Goal: Information Seeking & Learning: Learn about a topic

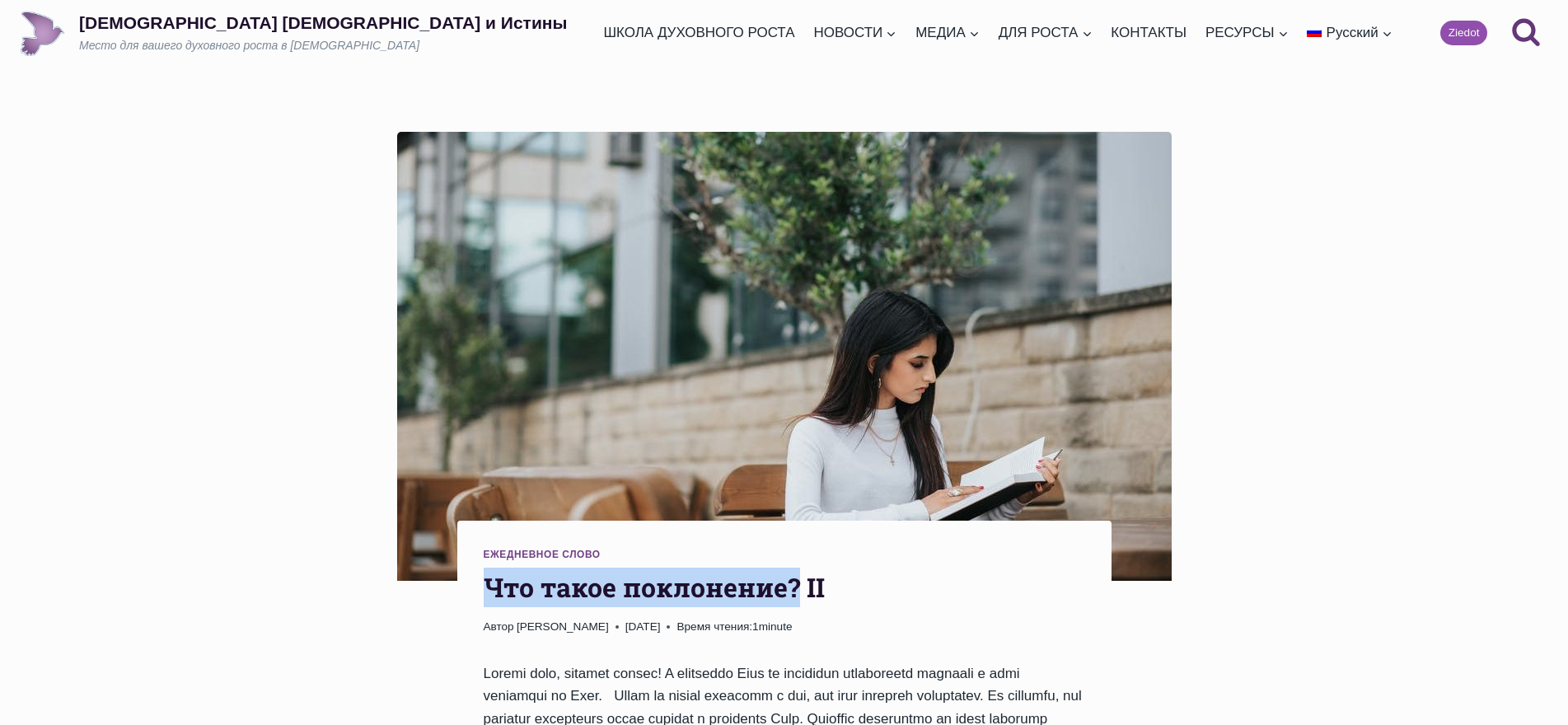
drag, startPoint x: 492, startPoint y: 578, endPoint x: 799, endPoint y: 585, distance: 307.1
click at [799, 585] on h1 "Что такое поклонение? II" at bounding box center [784, 587] width 601 height 40
copy h1 "Что такое поклонение?"
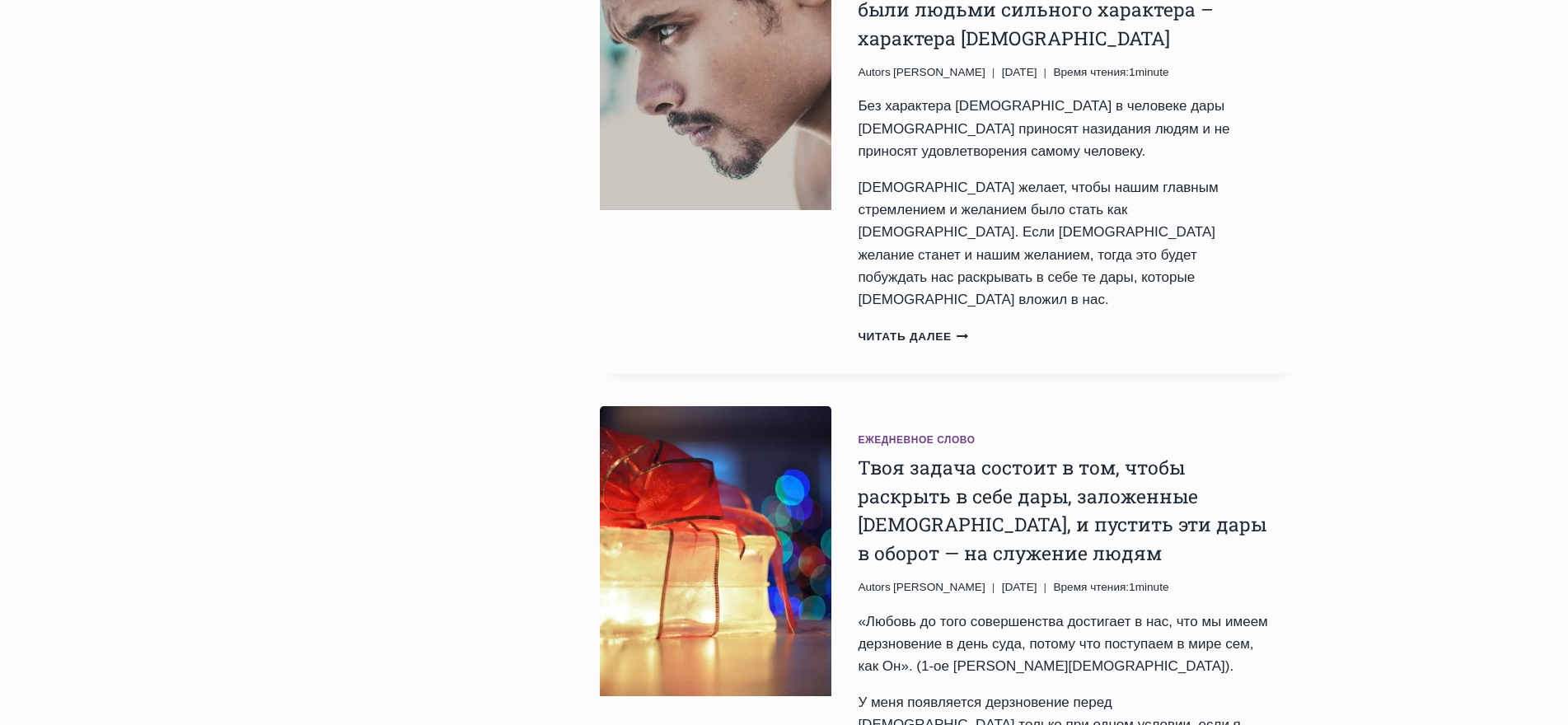
scroll to position [2636, 0]
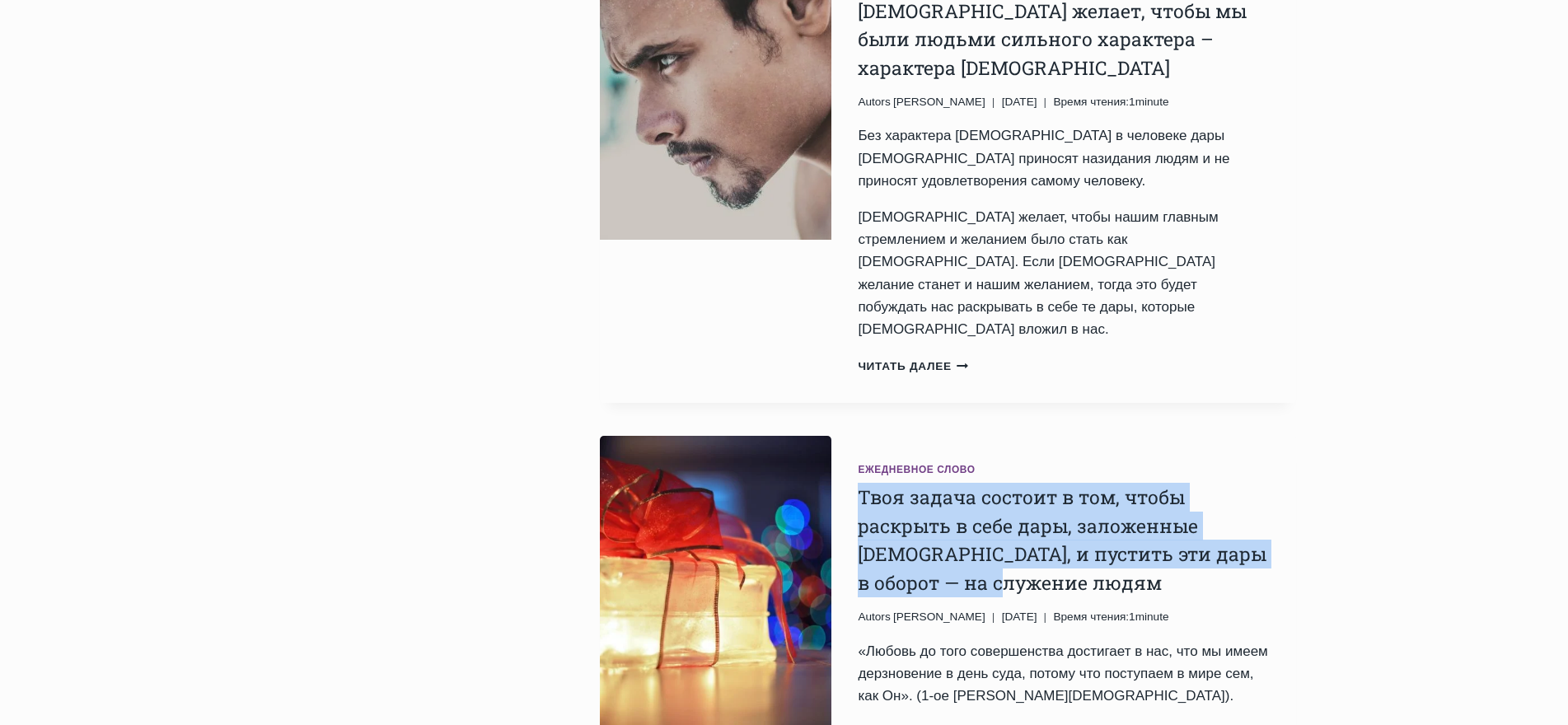
drag, startPoint x: 852, startPoint y: 187, endPoint x: 1077, endPoint y: 286, distance: 245.8
click at [1077, 436] on div "Ежедневное слово Твоя задача состоит в том, чтобы раскрыть в себе дары, заложен…" at bounding box center [1063, 695] width 463 height 518
copy link "Твоя задача состоит в том, чтобы раскрыть в себе дары, заложенные Богом, и пуст…"
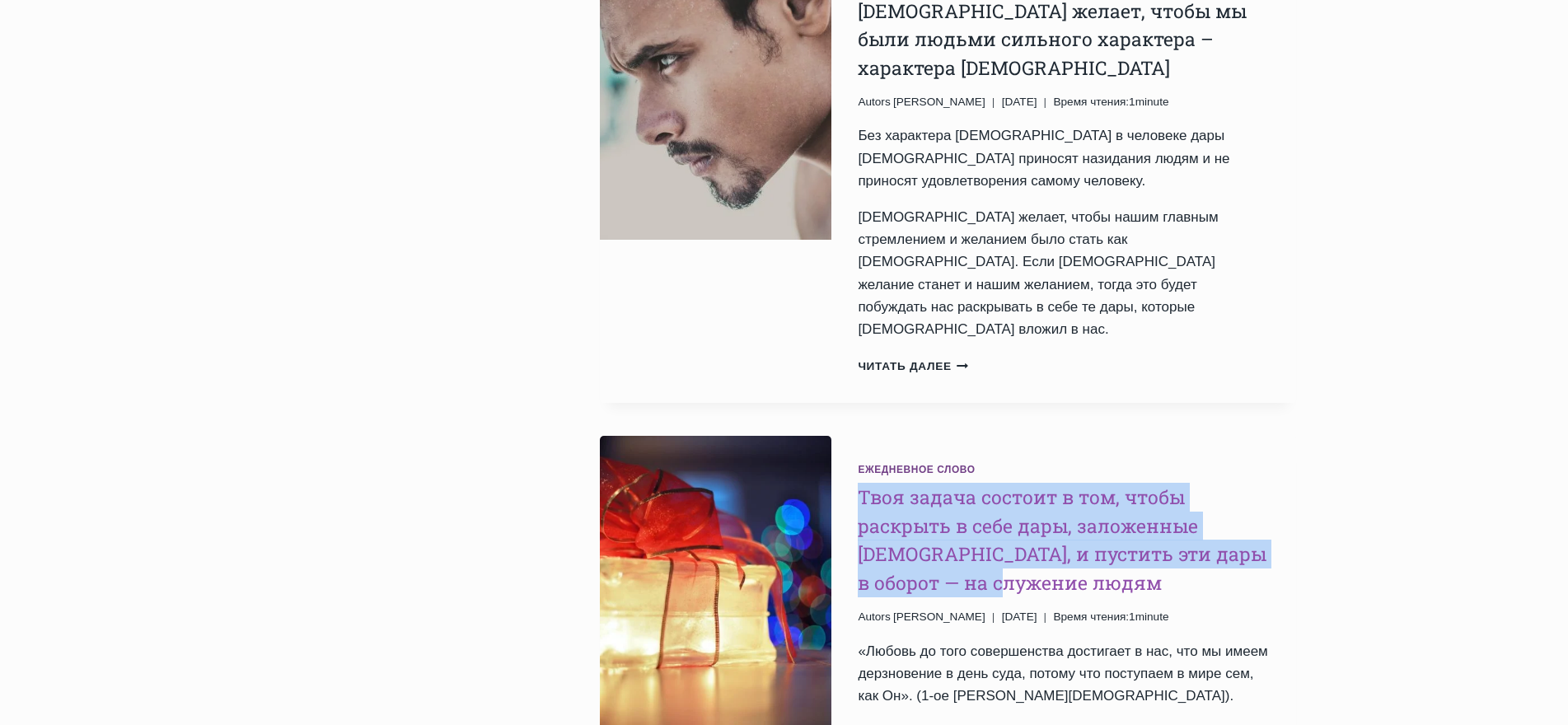
copy link "Твоя задача состоит в том, чтобы раскрыть в себе дары, заложенные Богом, и пуст…"
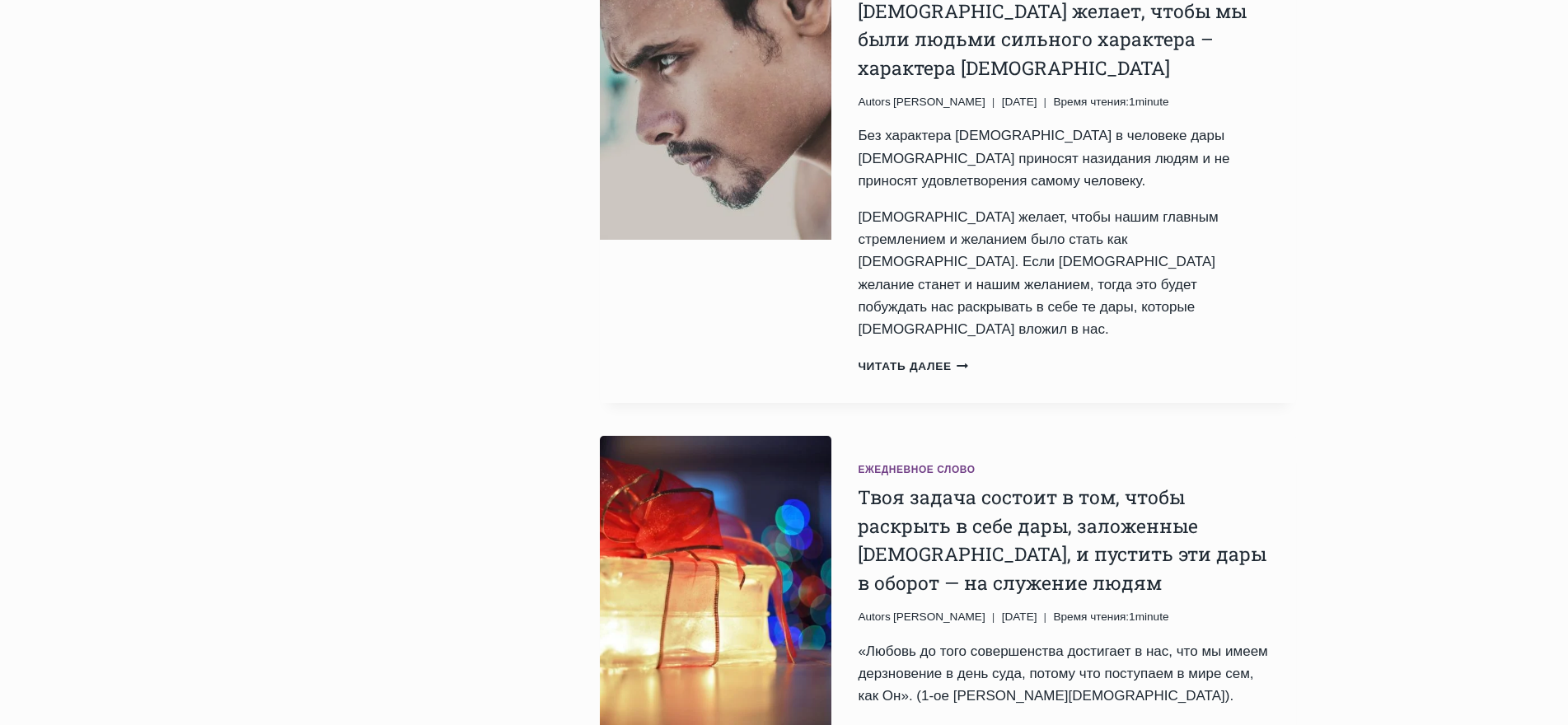
click at [1200, 640] on p "«Любовь до того совершенства достигает в нас, что мы имеем дерзновение в день с…" at bounding box center [1063, 674] width 411 height 67
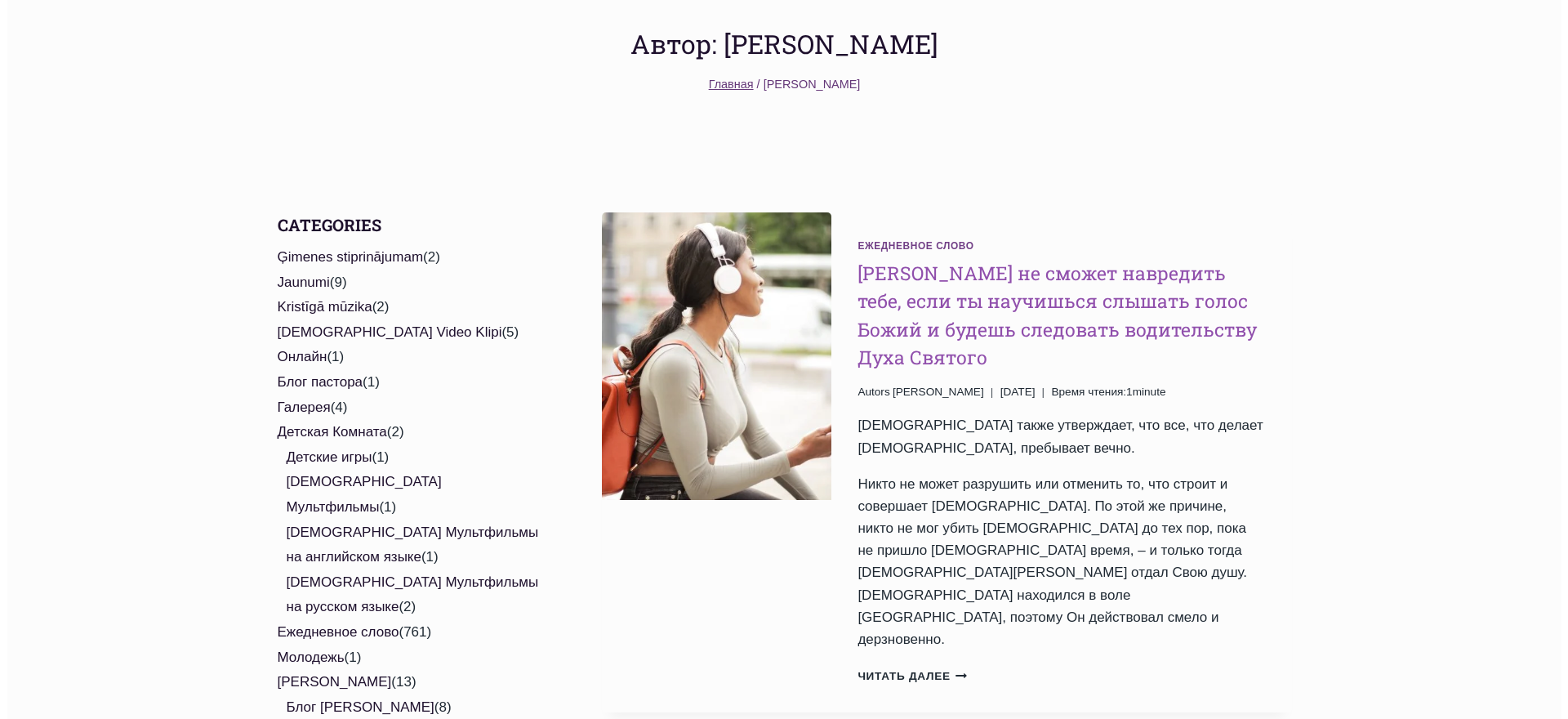
scroll to position [0, 0]
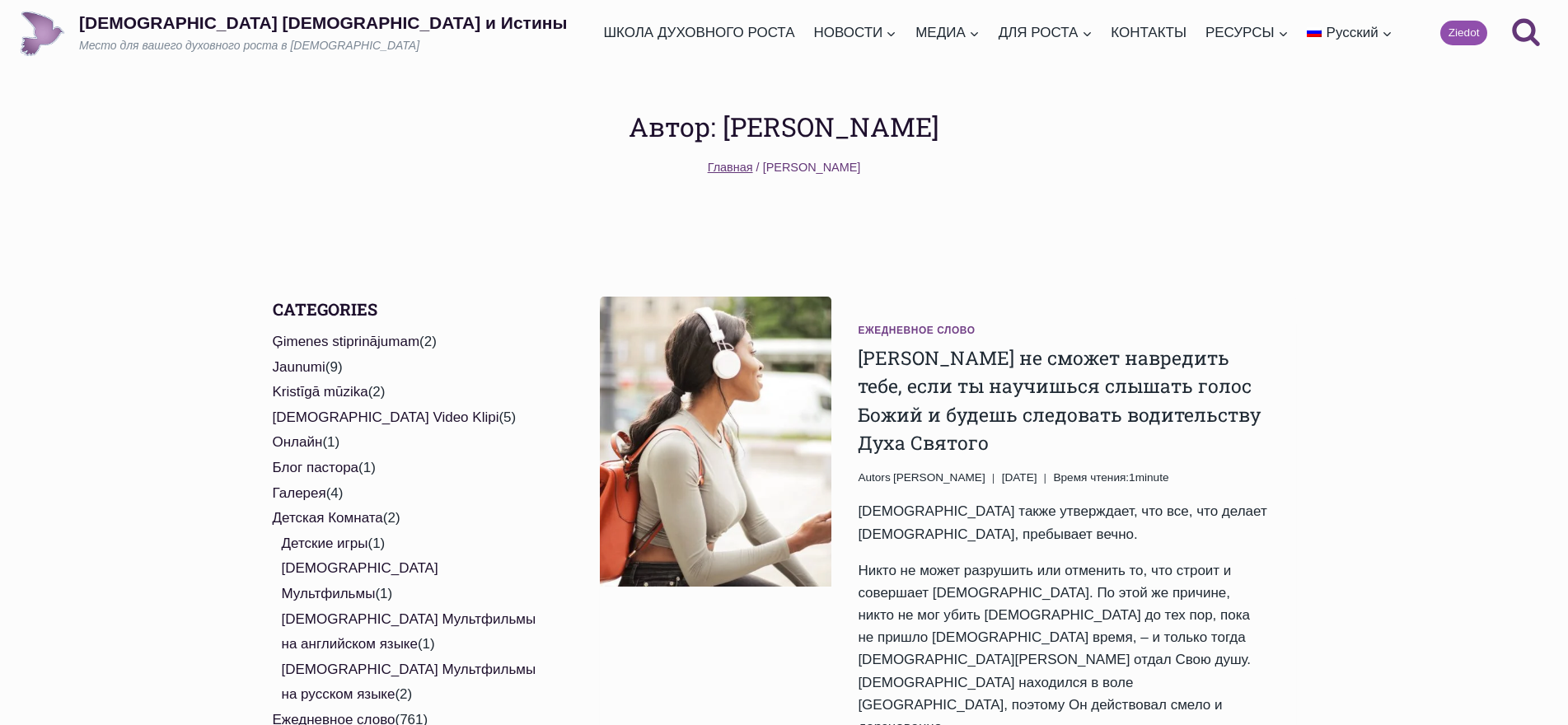
drag, startPoint x: 1520, startPoint y: 32, endPoint x: 1524, endPoint y: 414, distance: 382.0
click at [1525, 34] on icon "Поиск" at bounding box center [1526, 32] width 30 height 30
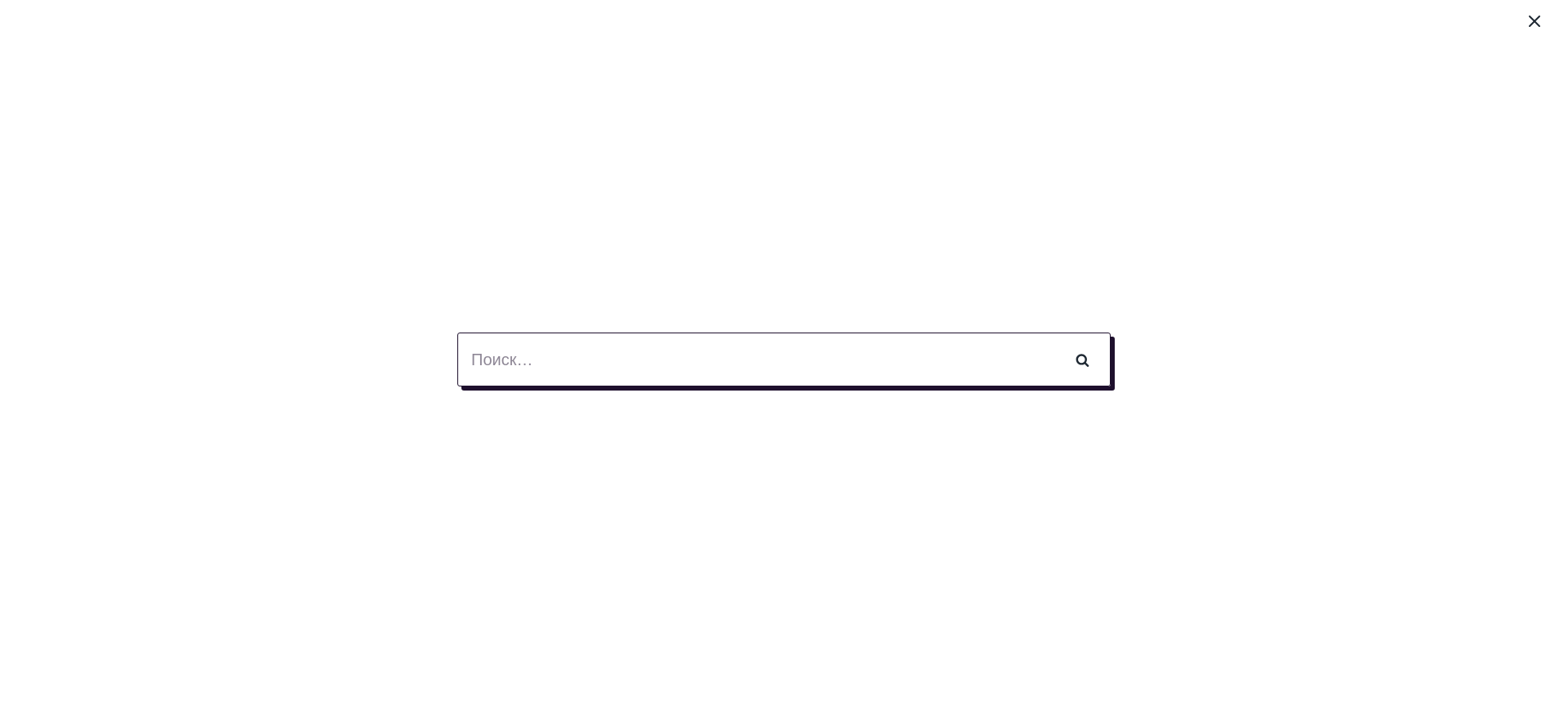
paste input "Что такое поклонение?"
type input "Что такое поклонение?"
click at [1054, 332] on input "Поиск" at bounding box center [1082, 359] width 57 height 53
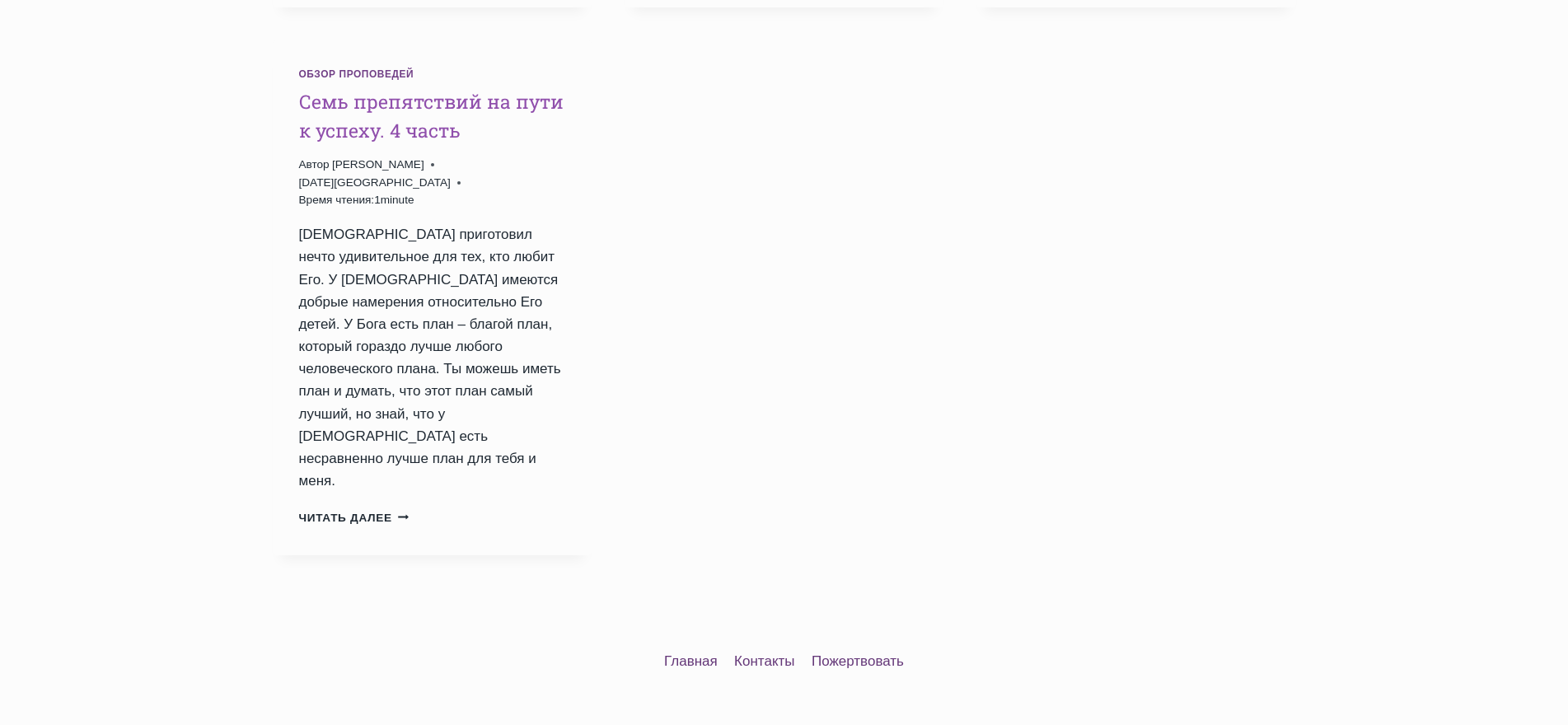
scroll to position [1178, 0]
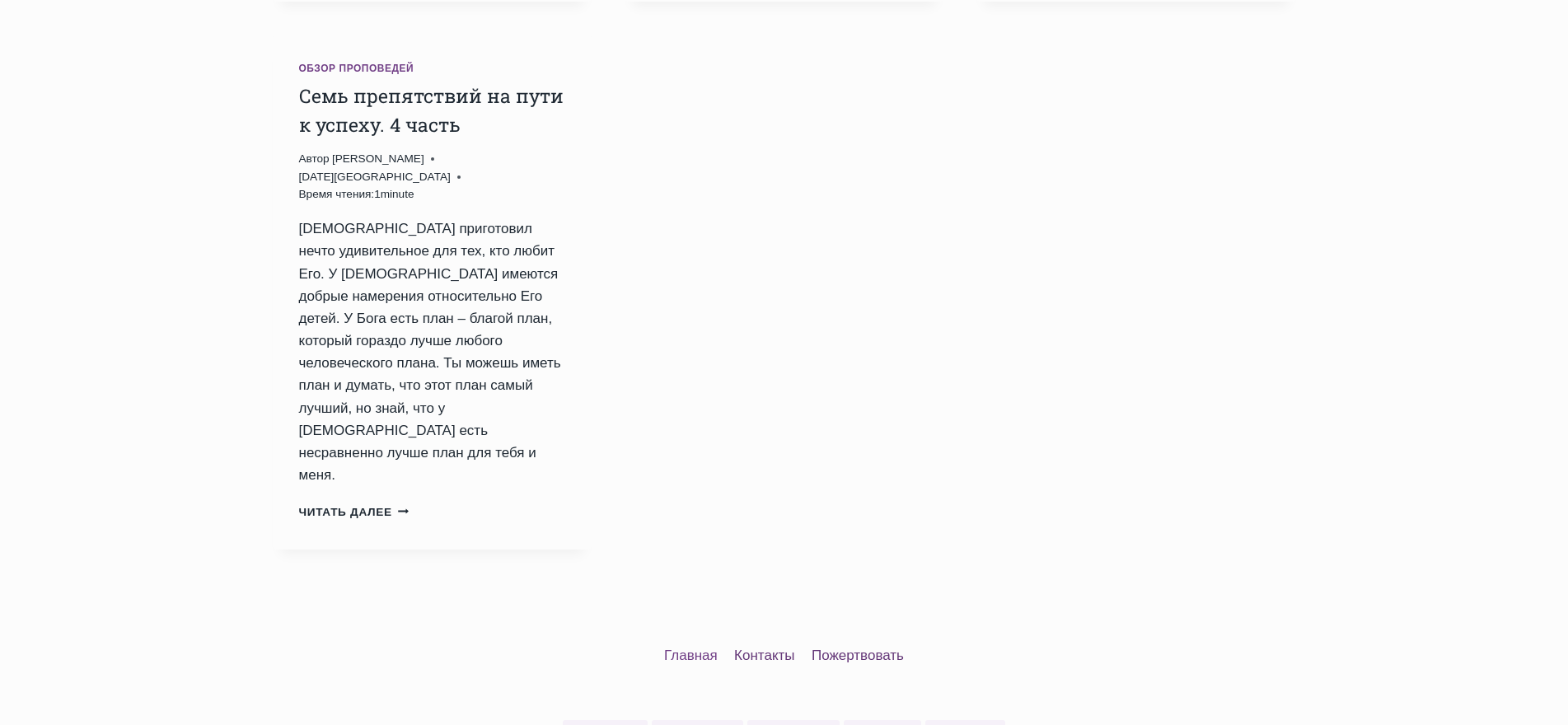
click at [692, 640] on link "Главная" at bounding box center [690, 655] width 70 height 30
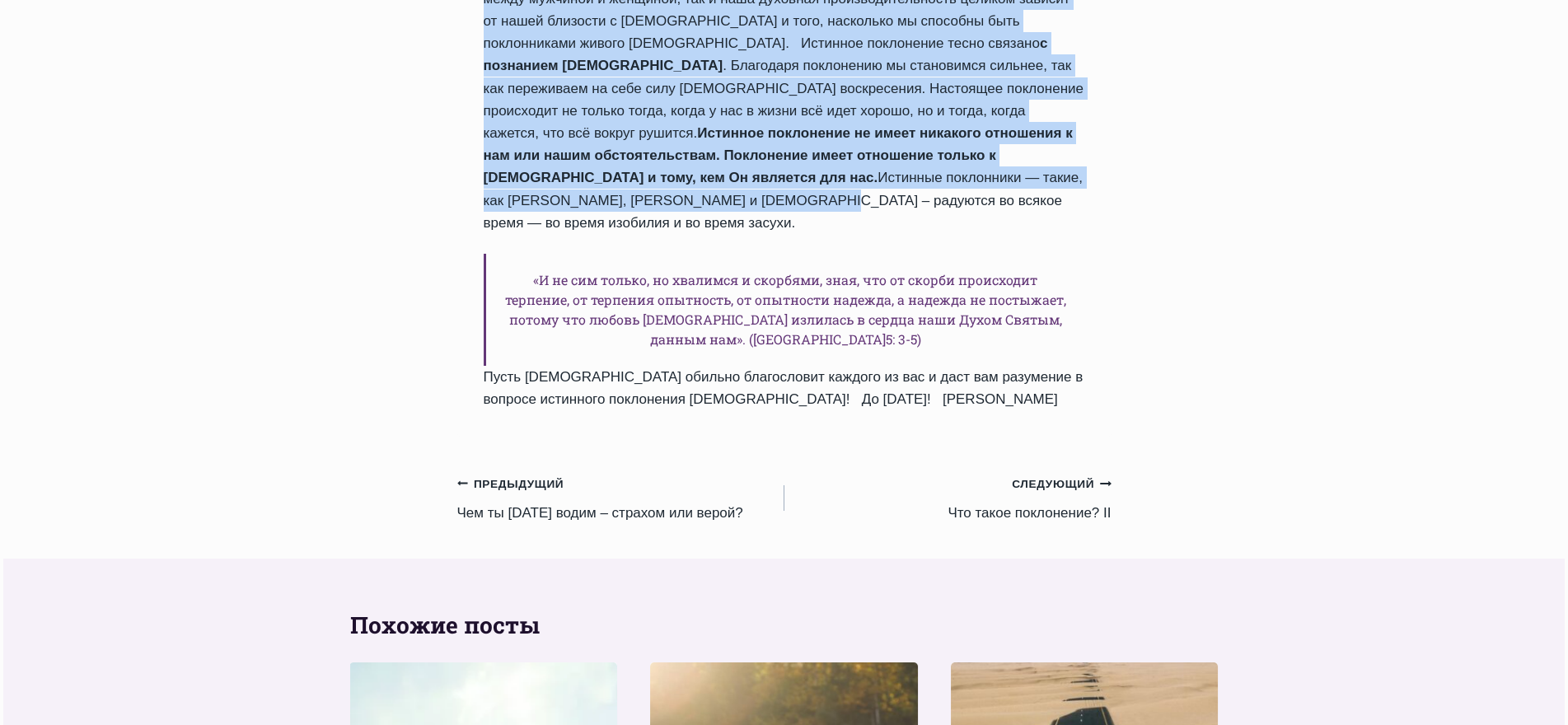
scroll to position [1591, 0]
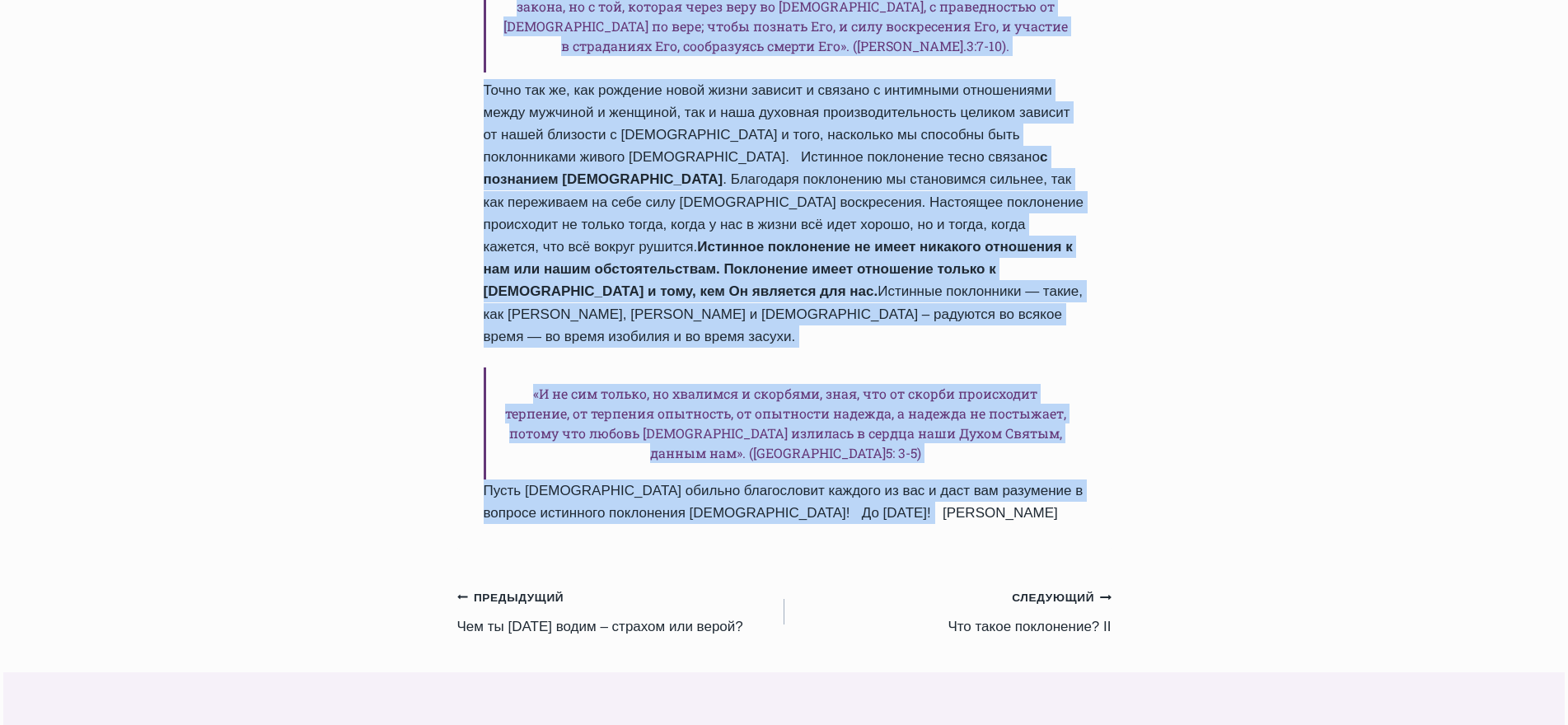
drag, startPoint x: 486, startPoint y: 385, endPoint x: 857, endPoint y: 361, distance: 371.8
copy div "Дорогие друзья, я приветствую вас в этот день в нашей рубрике «Ежедневное слово…"
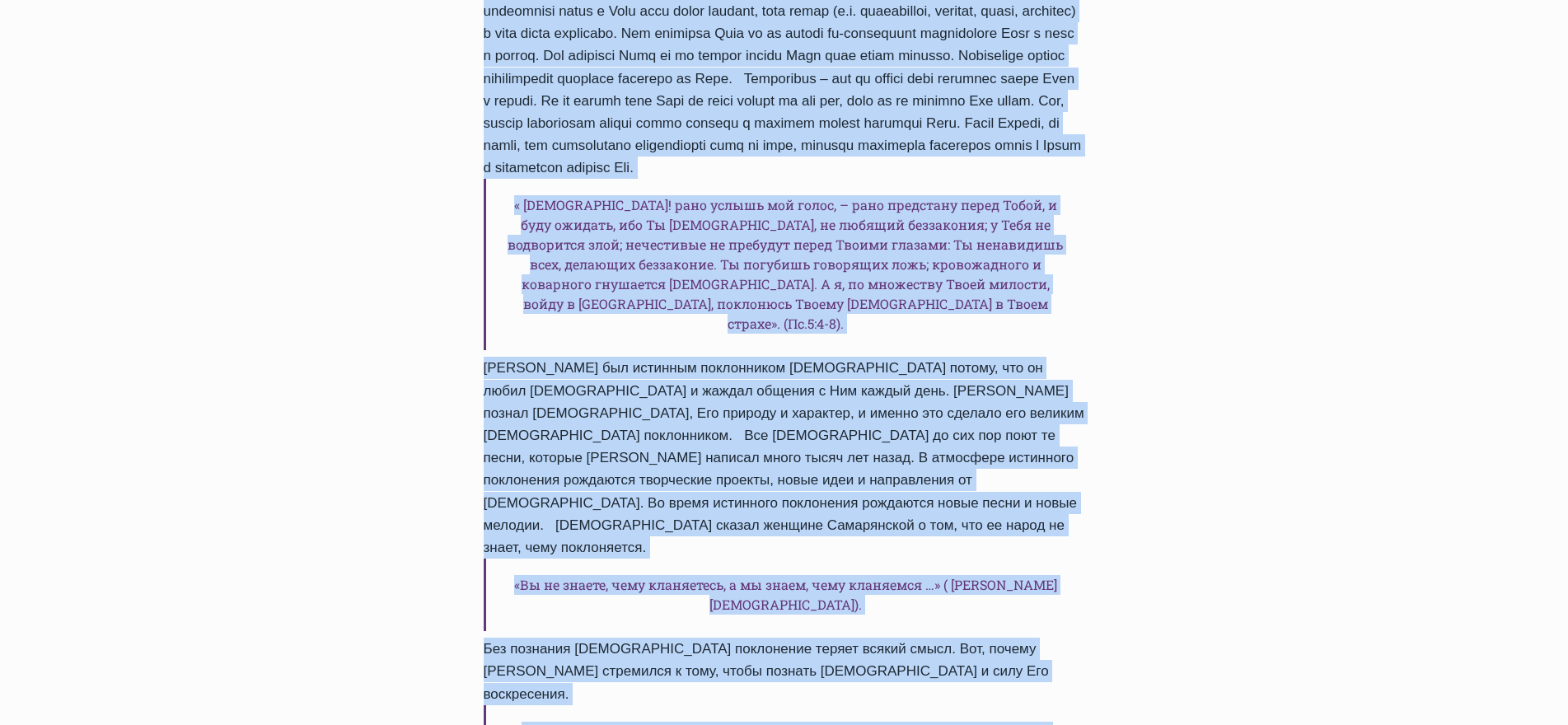
scroll to position [356, 0]
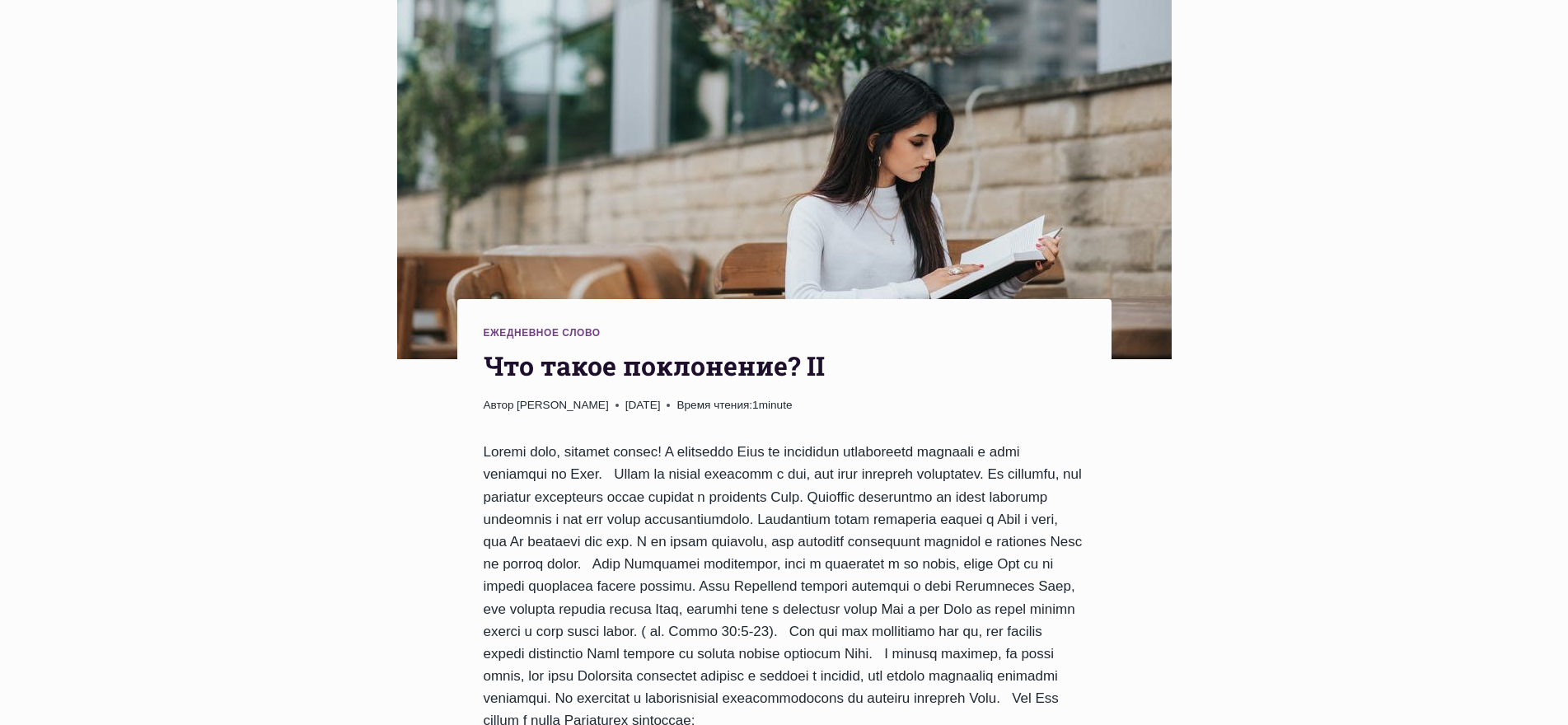
scroll to position [247, 0]
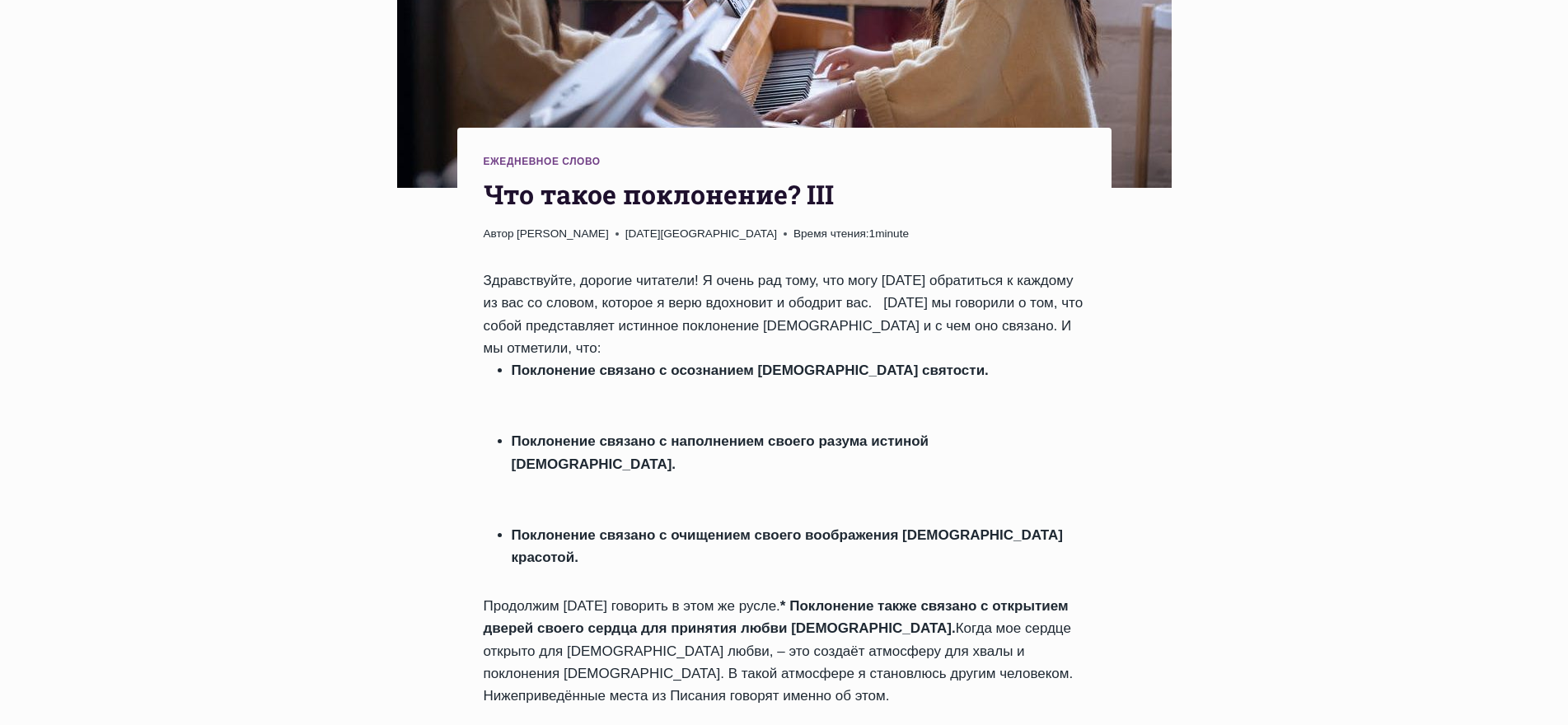
scroll to position [412, 0]
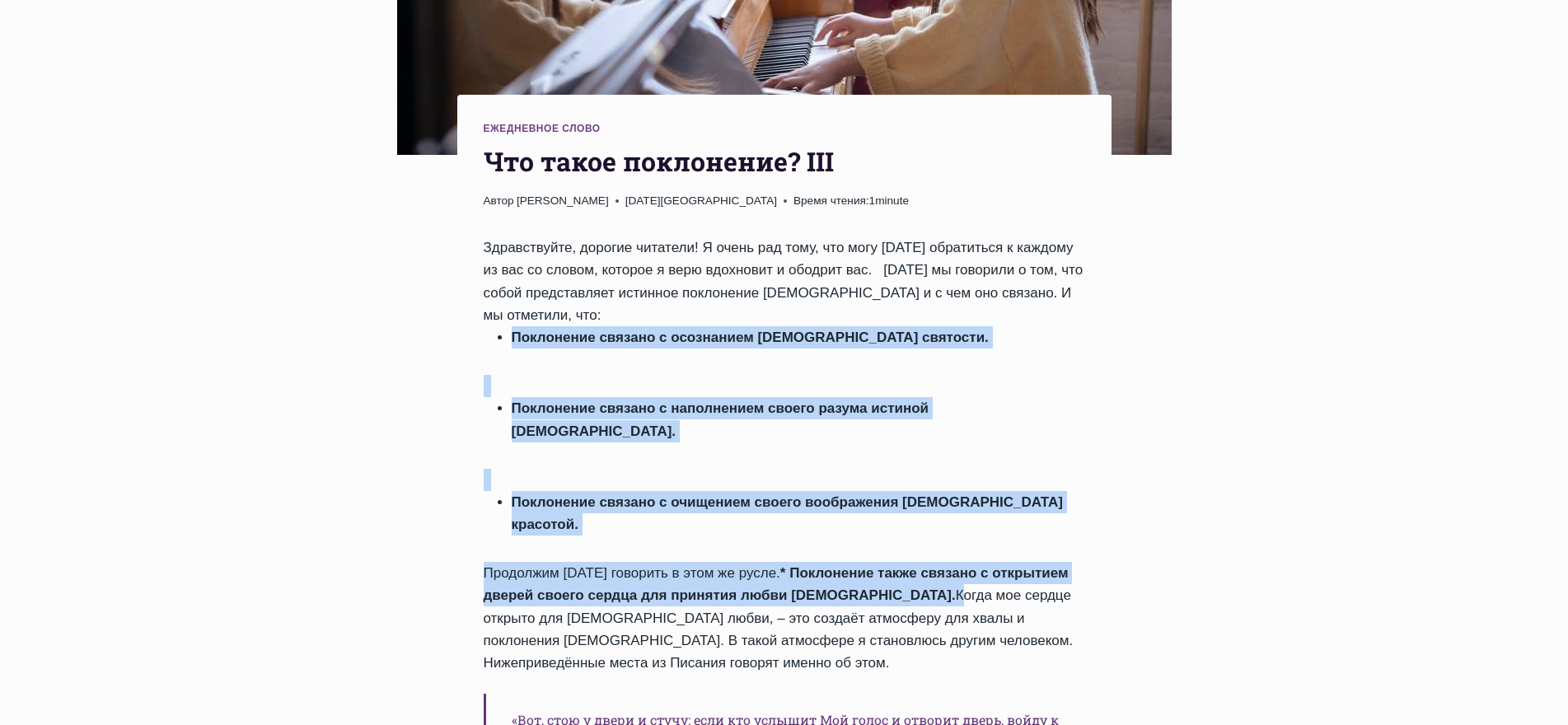
drag, startPoint x: 928, startPoint y: 530, endPoint x: 500, endPoint y: 307, distance: 482.6
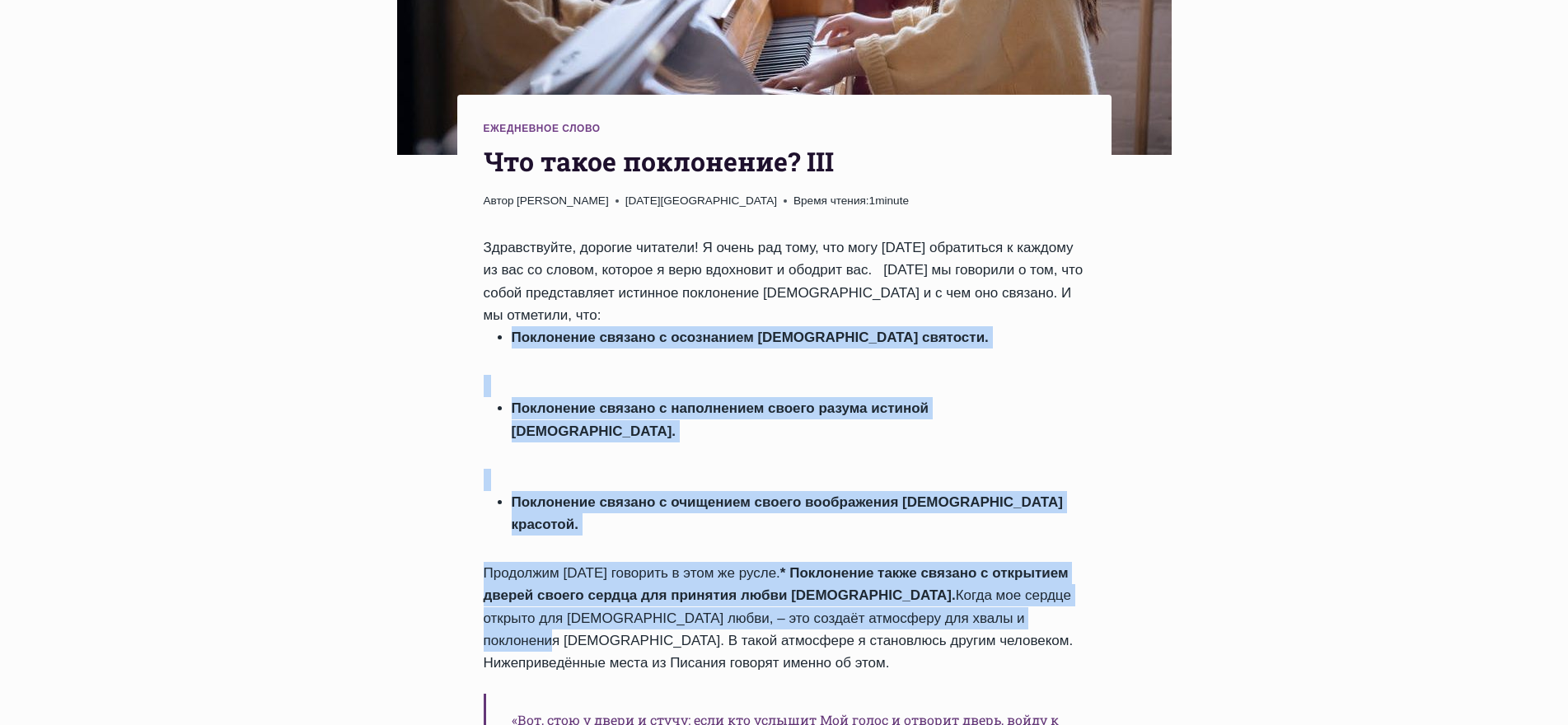
drag, startPoint x: 1019, startPoint y: 554, endPoint x: 503, endPoint y: 310, distance: 570.8
copy div "Поклонение связано с осознанием Божьей святости. Поклонение связано с наполнени…"
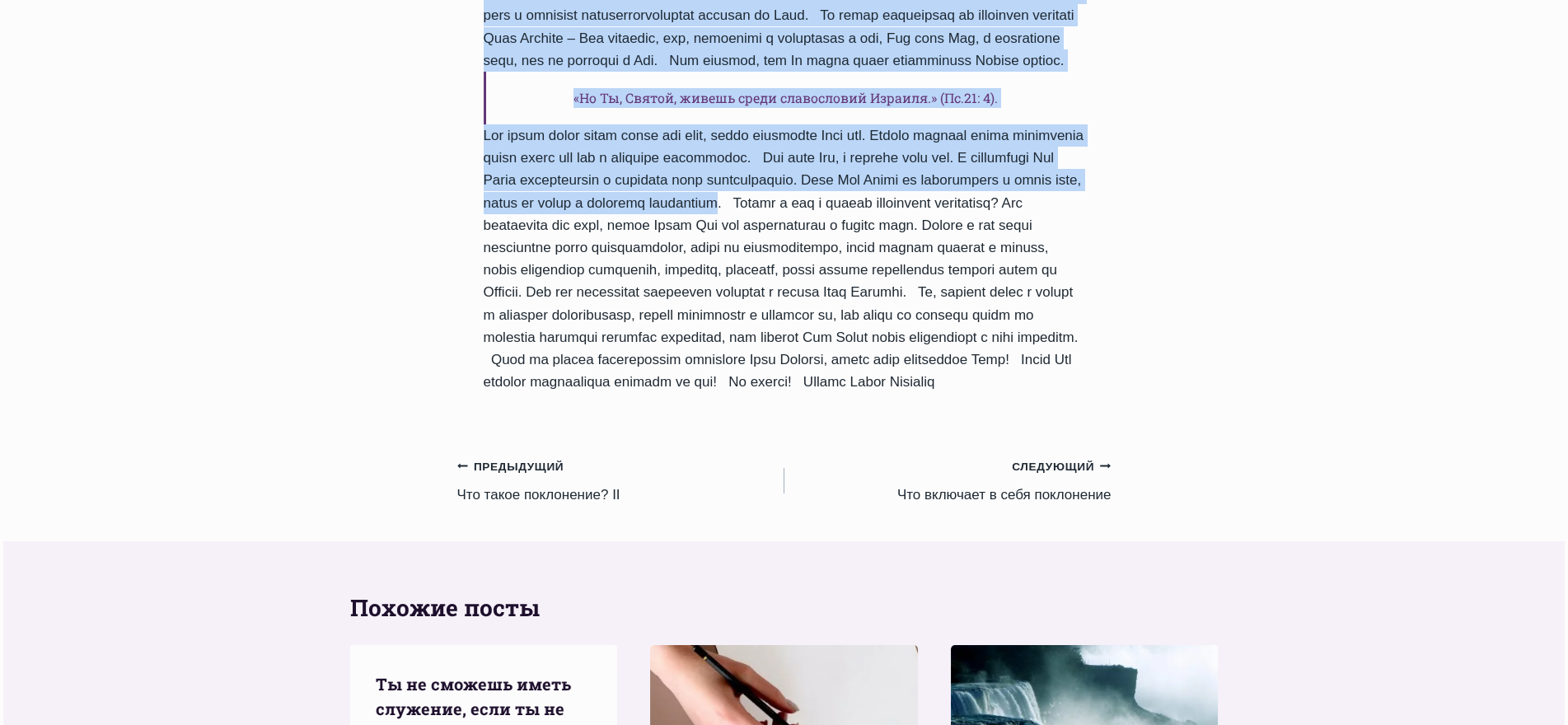
scroll to position [2196, 0]
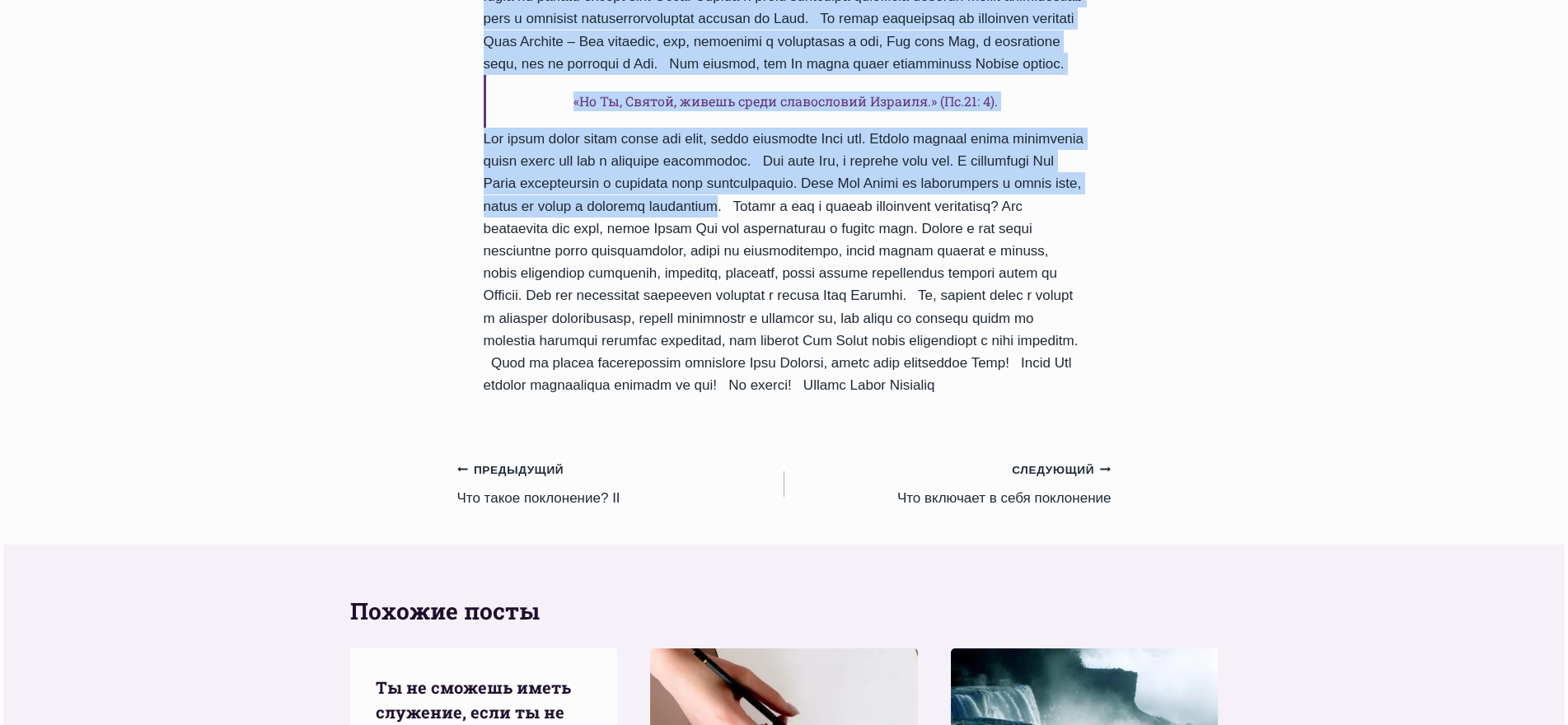
drag, startPoint x: 485, startPoint y: 272, endPoint x: 1018, endPoint y: 245, distance: 533.7
copy div "время поклонения – это время, когда мы целиком отдаем себя Богу. Именно в такой…"
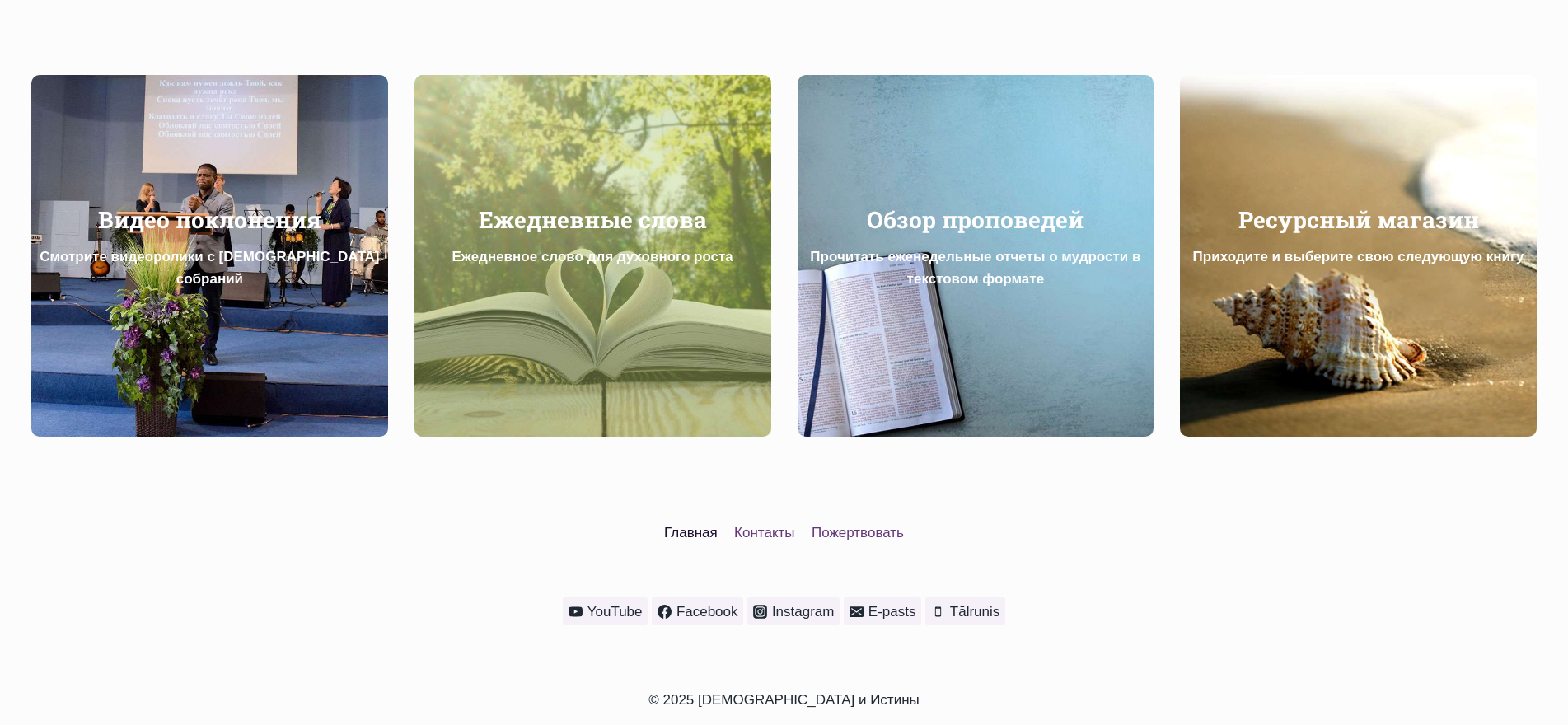
scroll to position [927, 0]
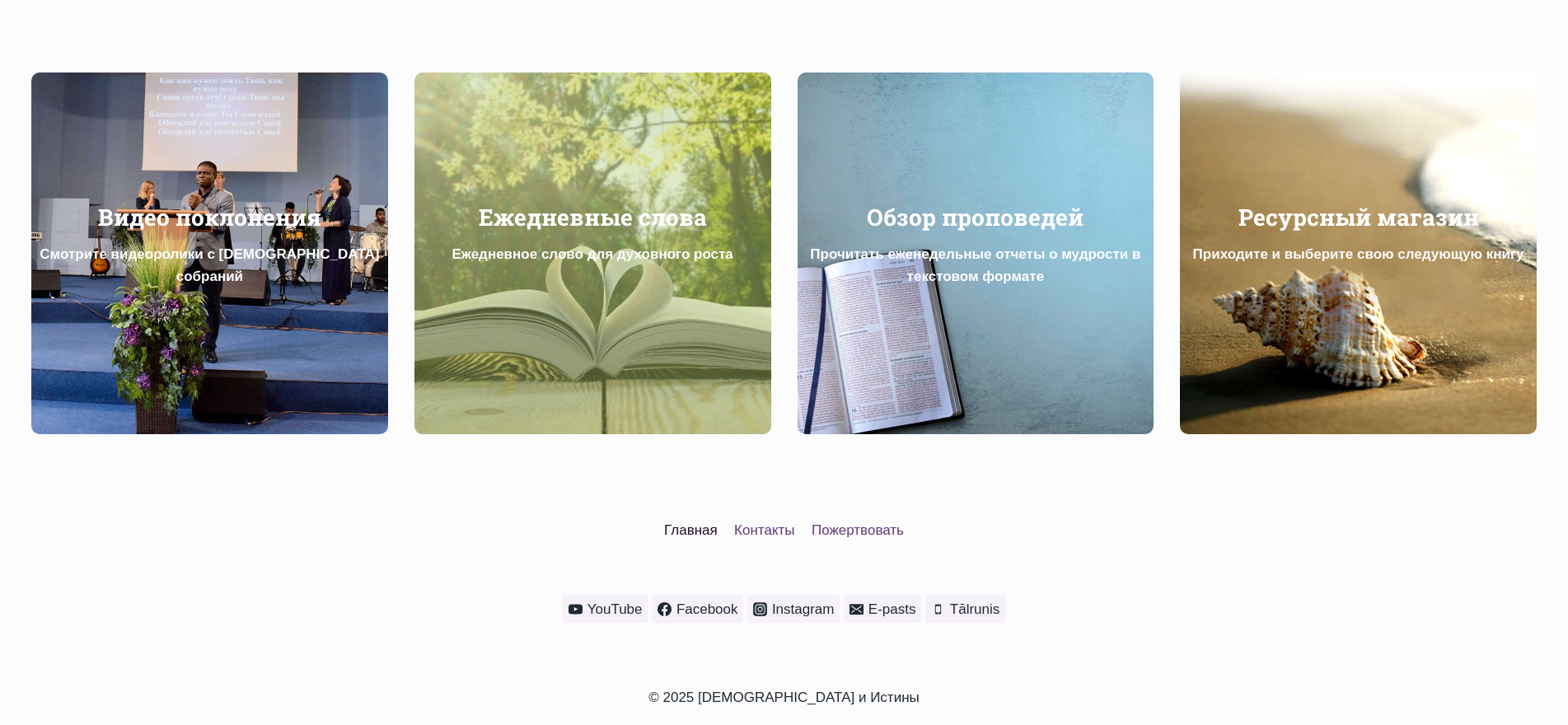
click at [617, 259] on strong "Ежедневное слово для духовного роста" at bounding box center [592, 254] width 281 height 16
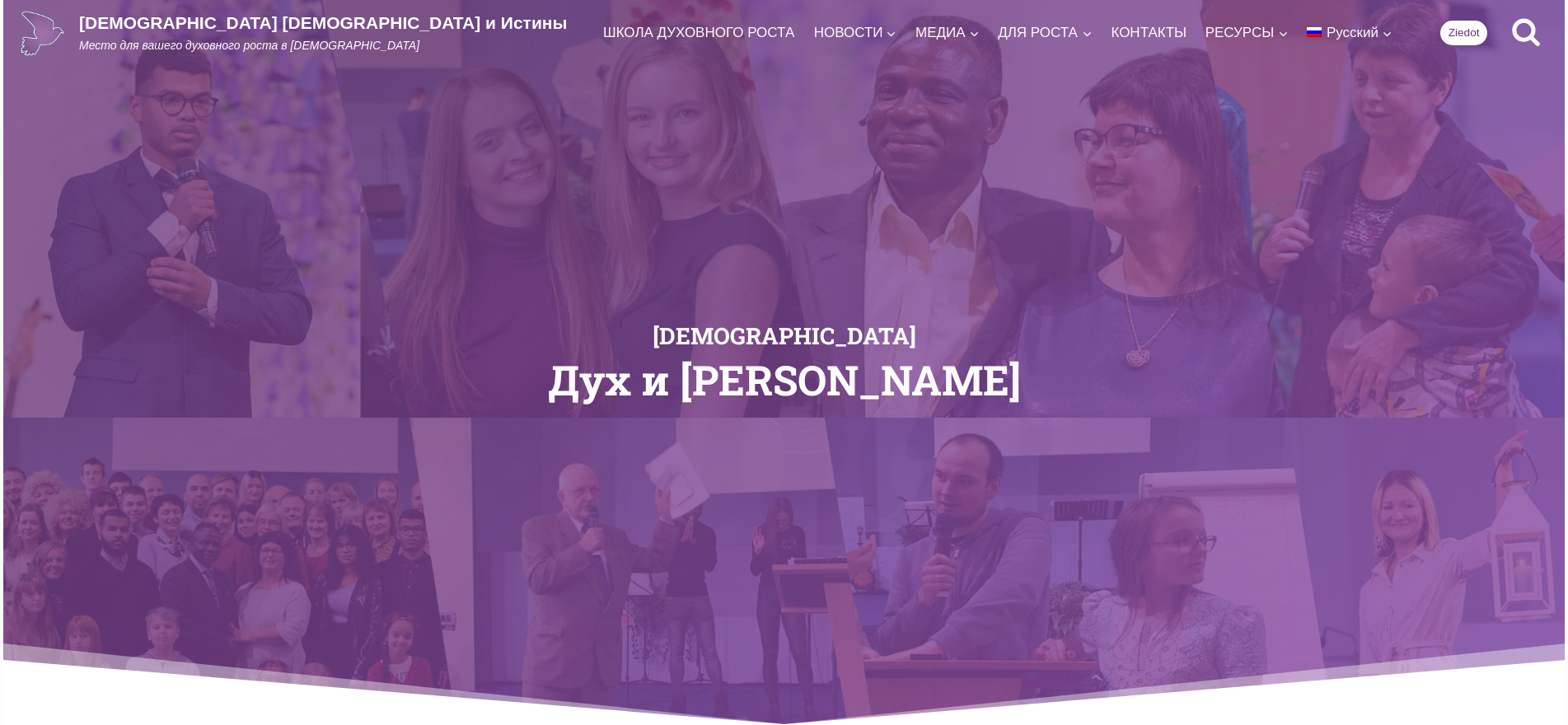
scroll to position [927, 0]
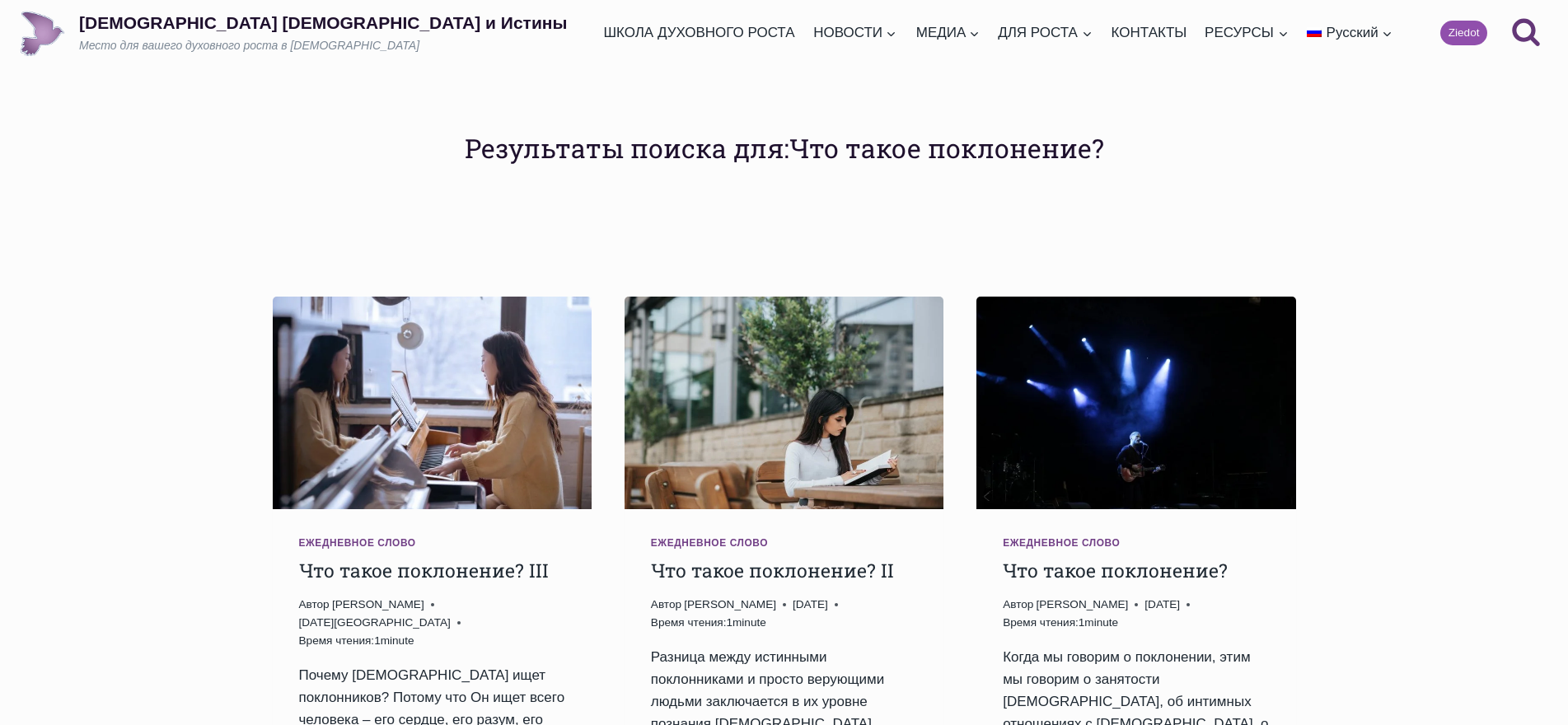
scroll to position [1178, 0]
